Goal: Task Accomplishment & Management: Use online tool/utility

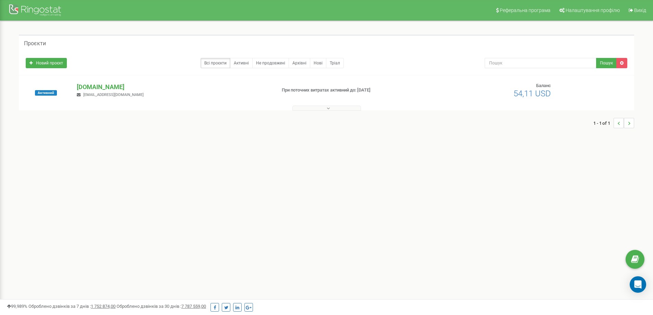
click at [320, 111] on div "Проєкти Новий проєкт Всі проєкти Активні Не продовжені Архівні Нові Тріал Пошук…" at bounding box center [327, 85] width 626 height 100
click at [318, 103] on div "Активний mdclinics.com.ua a.klimashevskaya@mcmd.ua При поточних витратах активн…" at bounding box center [327, 96] width 612 height 27
click at [316, 107] on button at bounding box center [326, 108] width 69 height 5
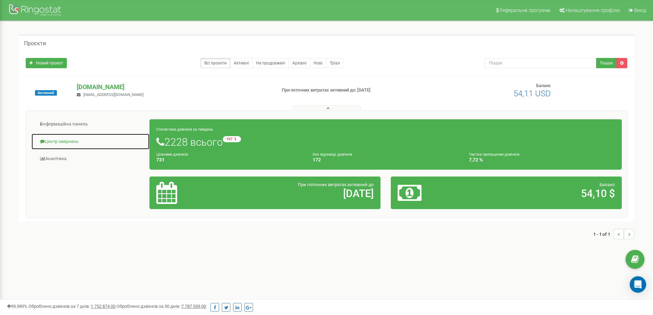
click at [70, 142] on link "Центр звернень" at bounding box center [90, 141] width 119 height 17
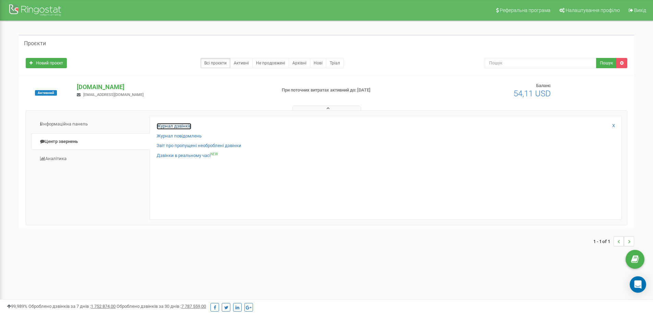
click at [168, 125] on link "Журнал дзвінків" at bounding box center [174, 126] width 35 height 7
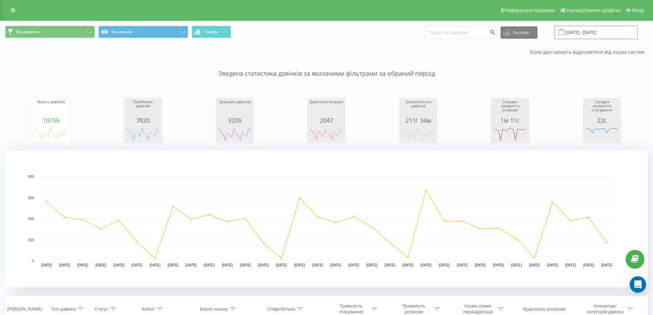
click at [593, 28] on input "[DATE] - [DATE]" at bounding box center [596, 32] width 83 height 13
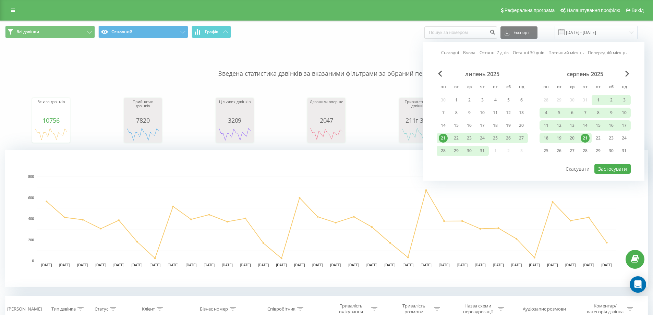
click at [586, 139] on div "21" at bounding box center [585, 138] width 9 height 9
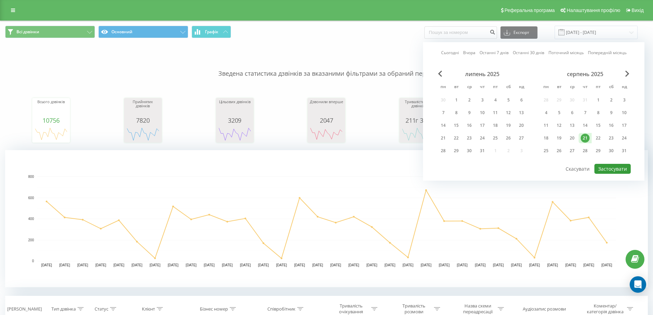
click at [603, 168] on button "Застосувати" at bounding box center [613, 169] width 36 height 10
type input "[DATE] - [DATE]"
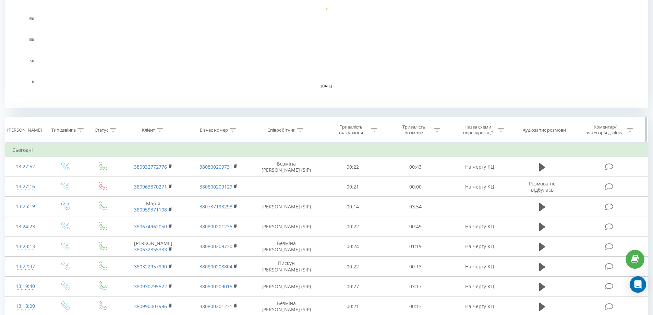
scroll to position [206, 0]
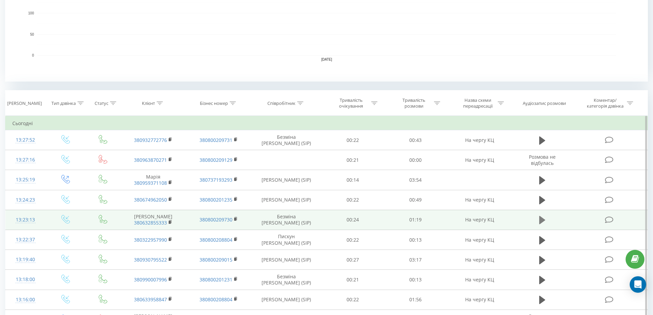
click at [540, 221] on icon at bounding box center [542, 220] width 6 height 8
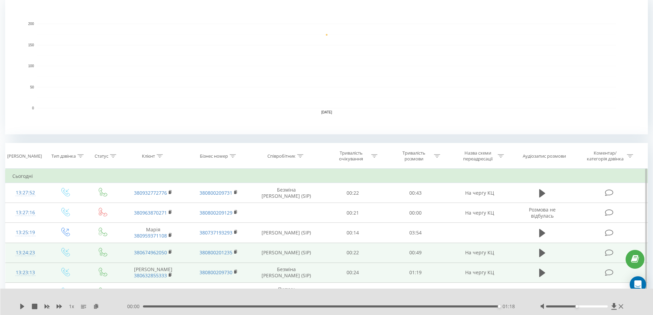
scroll to position [171, 0]
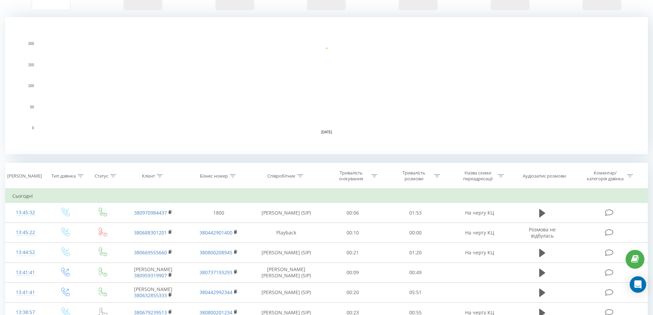
scroll to position [171, 0]
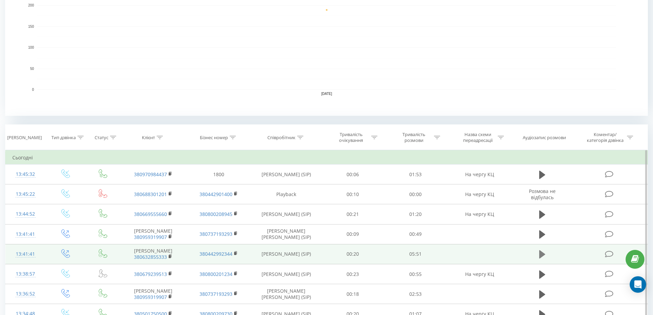
click at [541, 253] on icon at bounding box center [542, 254] width 6 height 8
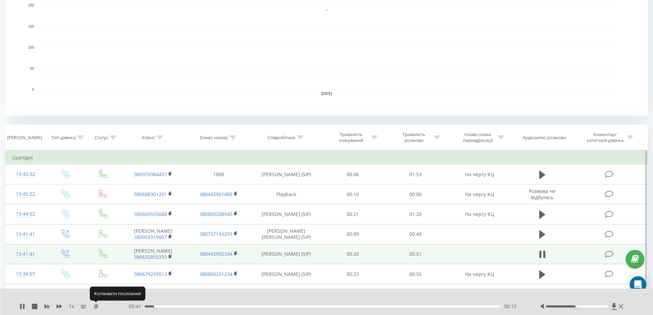
click at [96, 306] on icon at bounding box center [96, 306] width 6 height 5
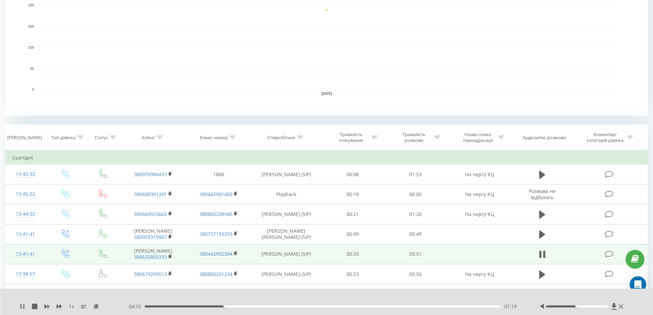
click at [21, 307] on icon at bounding box center [20, 306] width 1 height 5
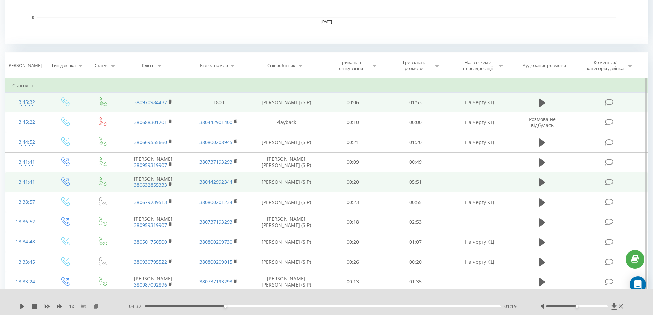
scroll to position [309, 0]
